Goal: Task Accomplishment & Management: Complete application form

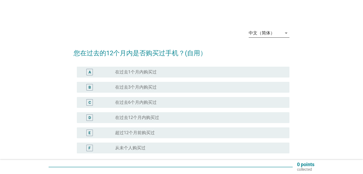
click at [266, 36] on div "中文（简体）" at bounding box center [265, 33] width 33 height 9
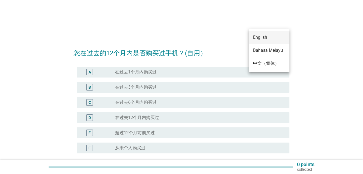
click at [266, 40] on div "English" at bounding box center [269, 37] width 32 height 7
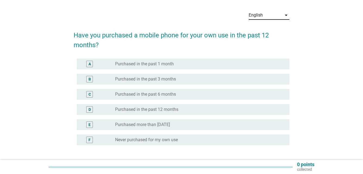
scroll to position [27, 0]
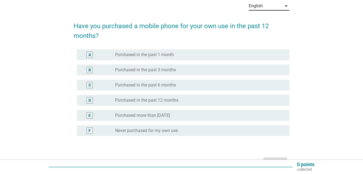
click at [168, 57] on label "Purchased in the past 1 month" at bounding box center [144, 54] width 59 height 5
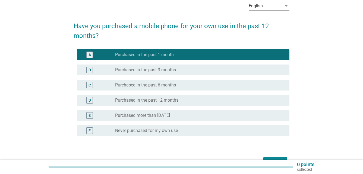
scroll to position [60, 0]
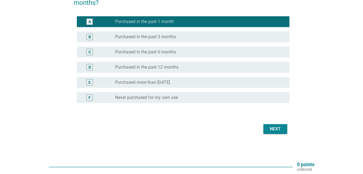
click at [275, 130] on div "Next" at bounding box center [275, 129] width 15 height 7
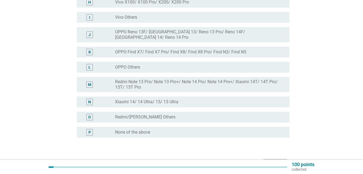
scroll to position [190, 0]
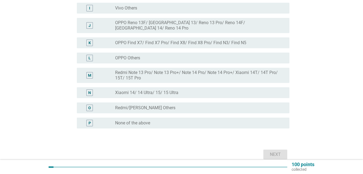
click at [158, 120] on div "radio_button_unchecked None of the above" at bounding box center [198, 122] width 166 height 5
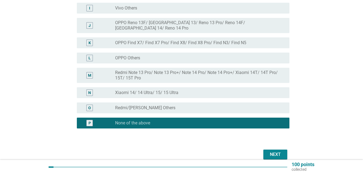
click at [268, 150] on button "Next" at bounding box center [275, 155] width 24 height 10
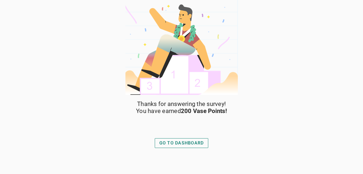
click at [191, 140] on div "GO TO DASHBOARD" at bounding box center [181, 143] width 45 height 7
